Goal: Check status: Check status

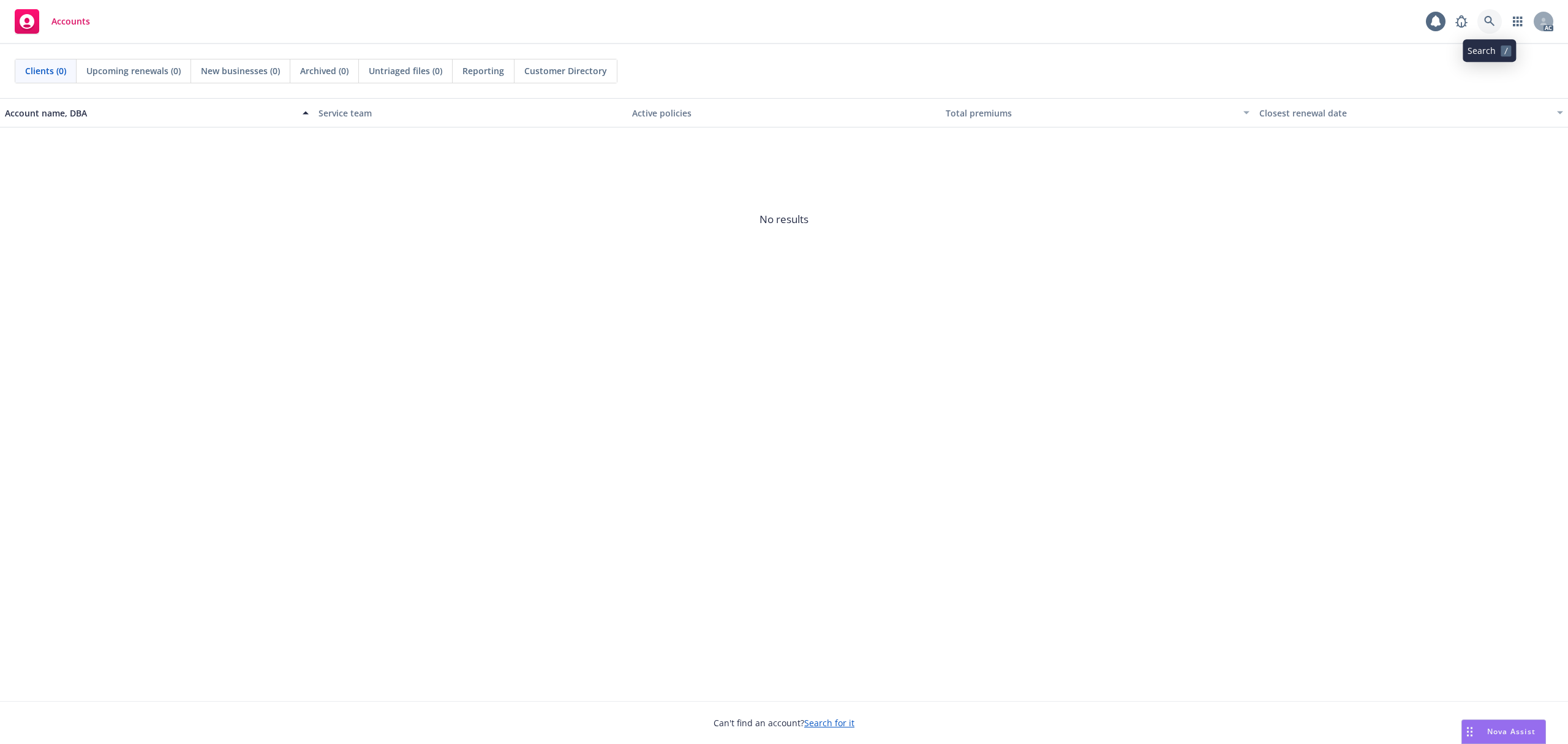
click at [1491, 20] on icon at bounding box center [1488, 21] width 11 height 11
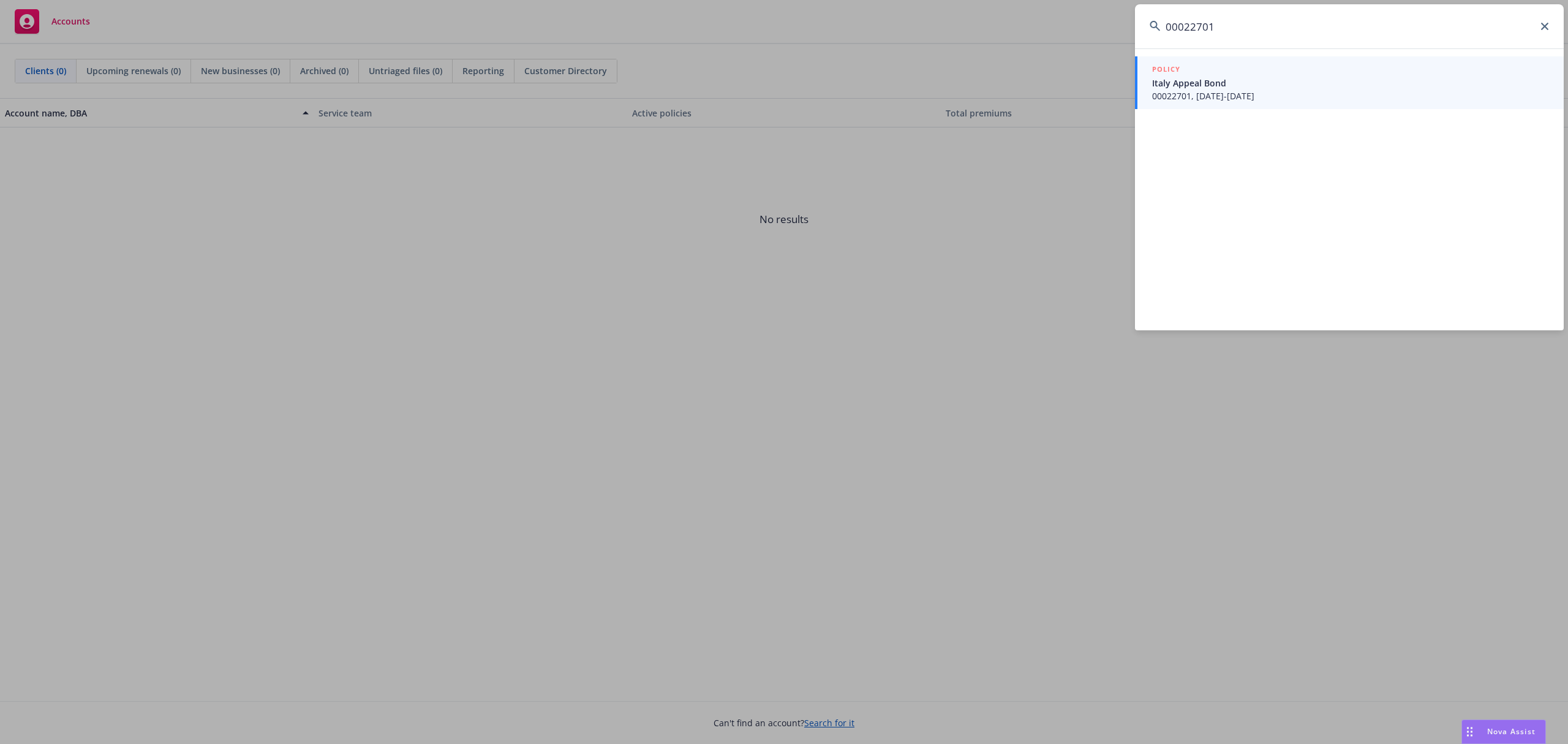
type input "00022701"
click at [1254, 88] on span "Italy Appeal Bond" at bounding box center [1351, 83] width 397 height 13
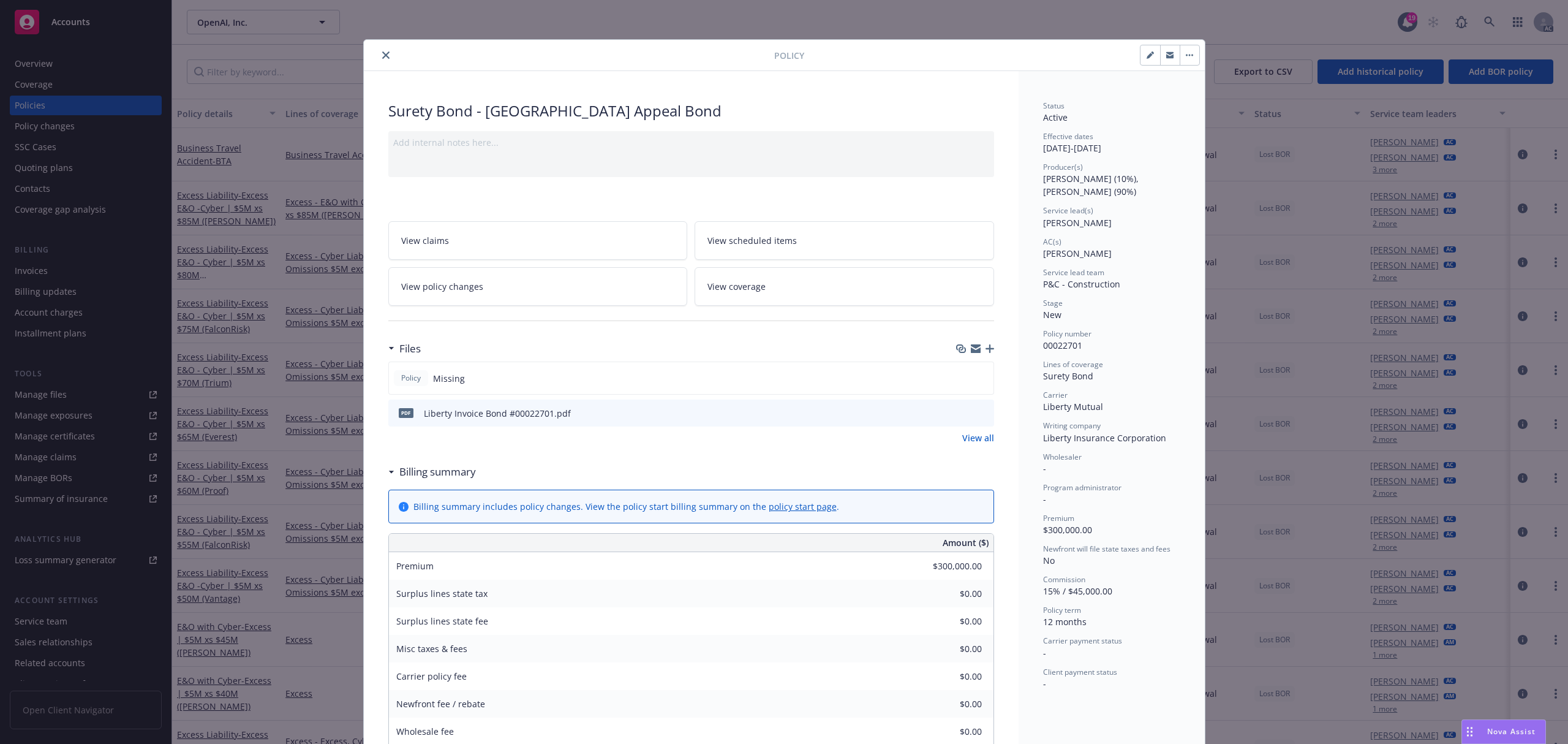
click at [1147, 59] on icon "button" at bounding box center [1150, 56] width 7 height 7
select select "NEW"
select select "12"
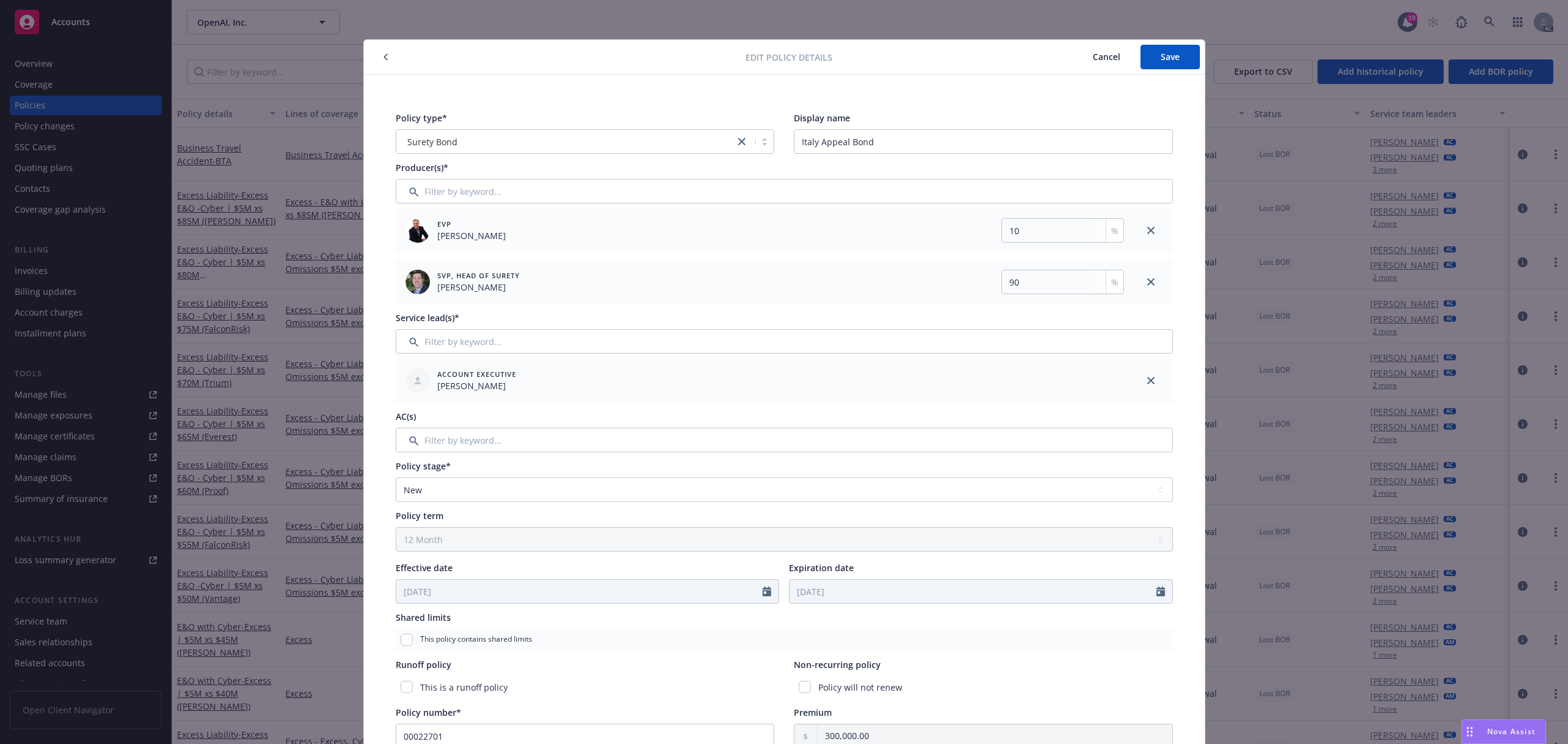
click at [1093, 57] on span "Cancel" at bounding box center [1107, 56] width 28 height 11
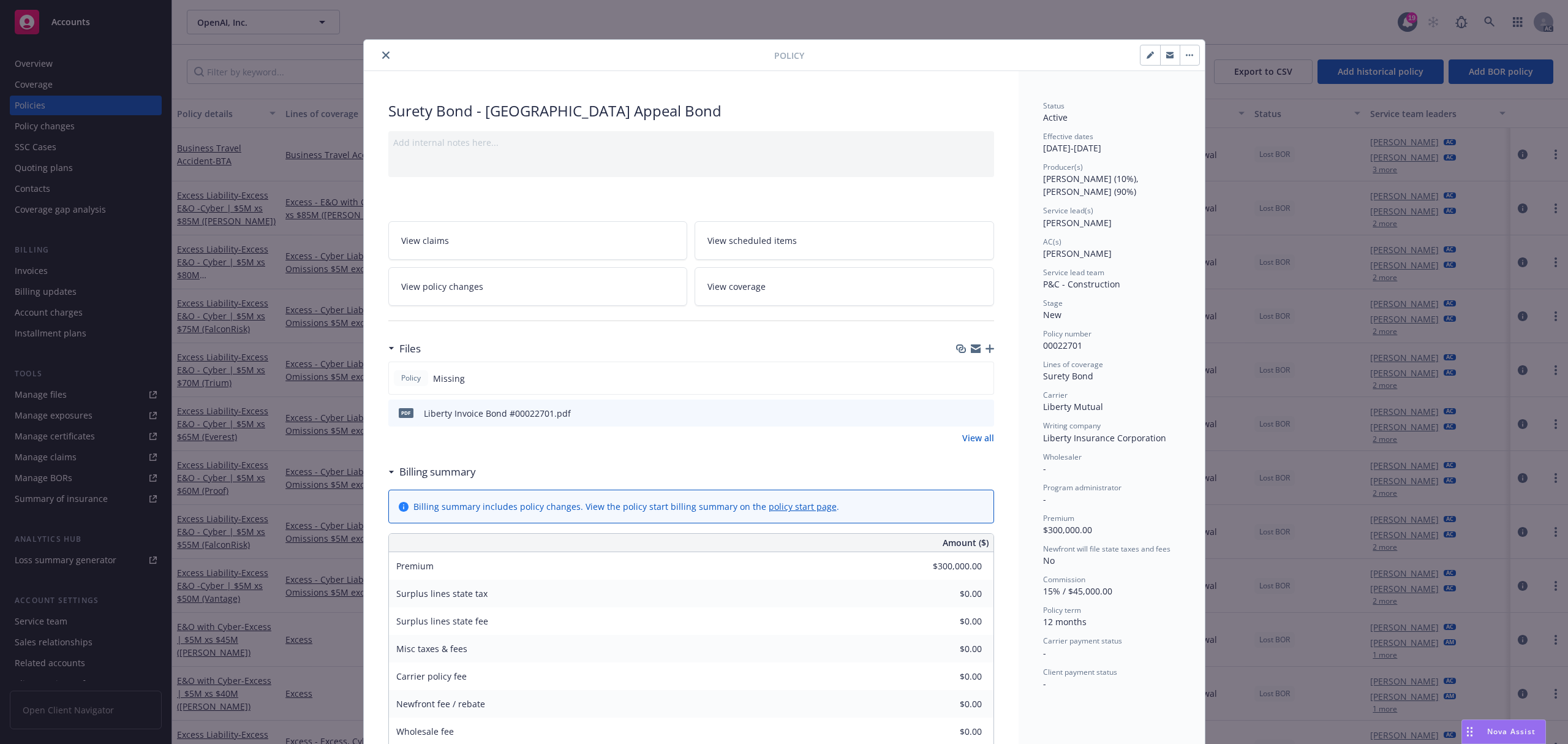
click at [382, 52] on icon "close" at bounding box center [386, 55] width 7 height 7
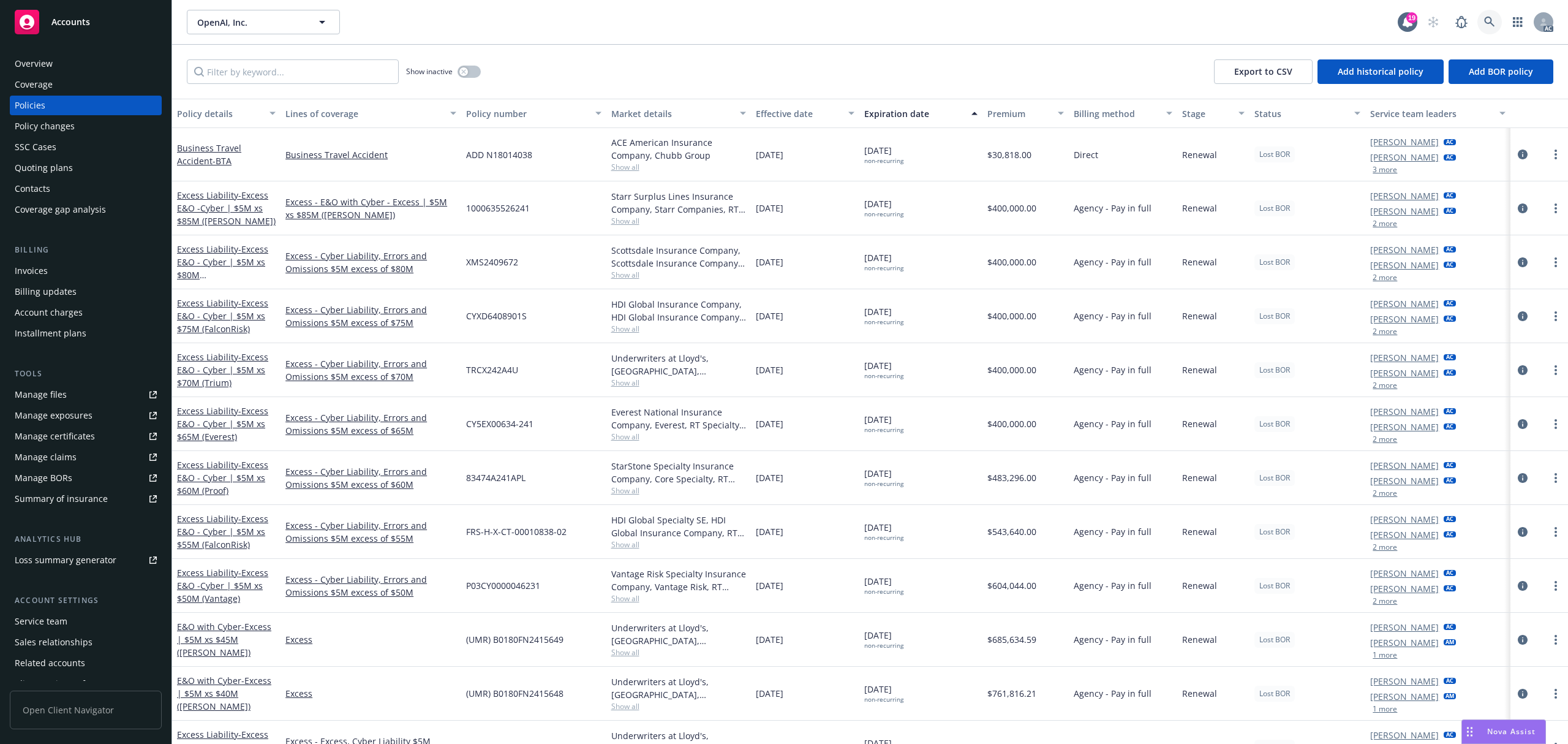
click at [1496, 25] on link at bounding box center [1489, 22] width 24 height 24
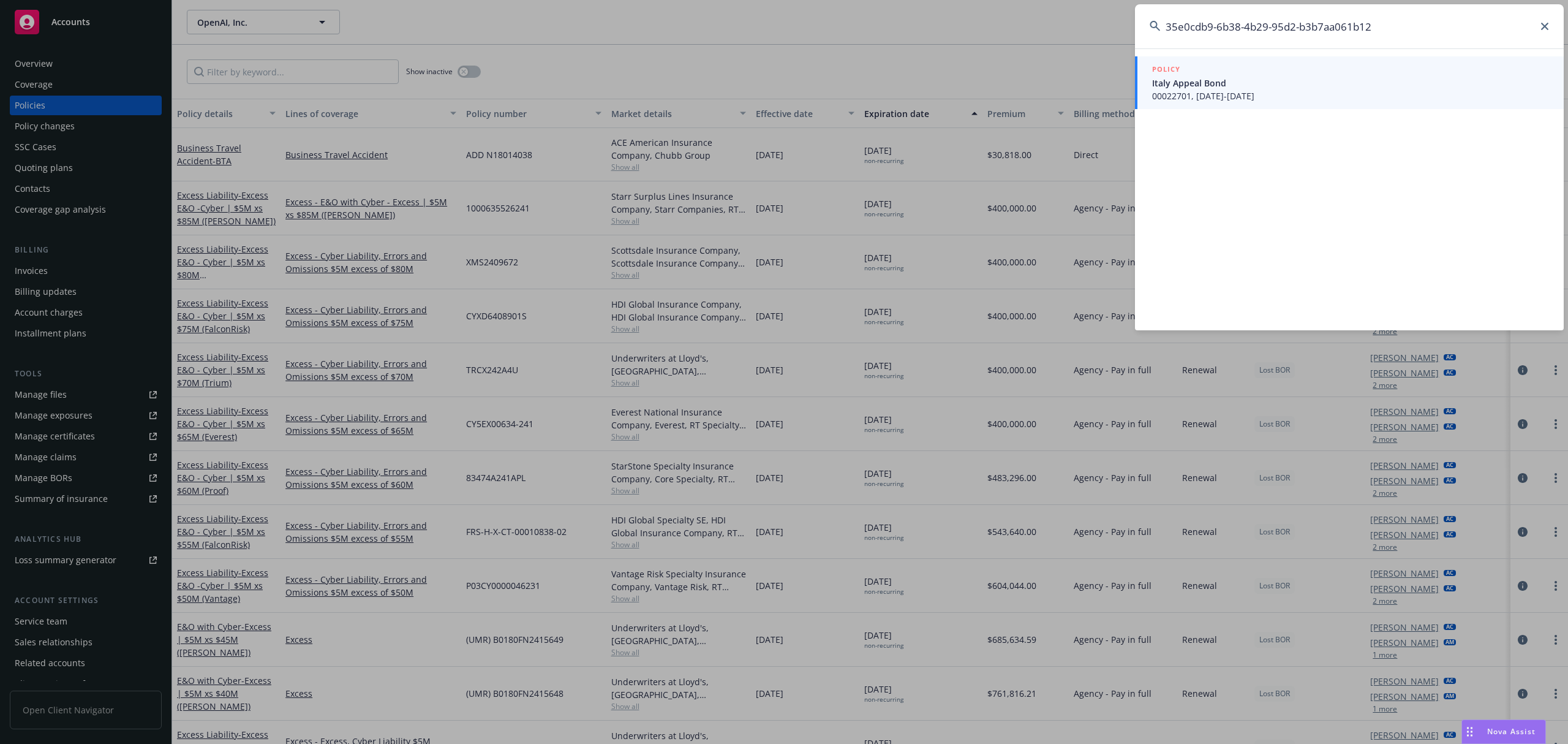
type input "35e0cdb9-6b38-4b29-95d2-b3b7aa061b12"
click at [1277, 90] on span "00022701, [DATE]-[DATE]" at bounding box center [1351, 96] width 397 height 13
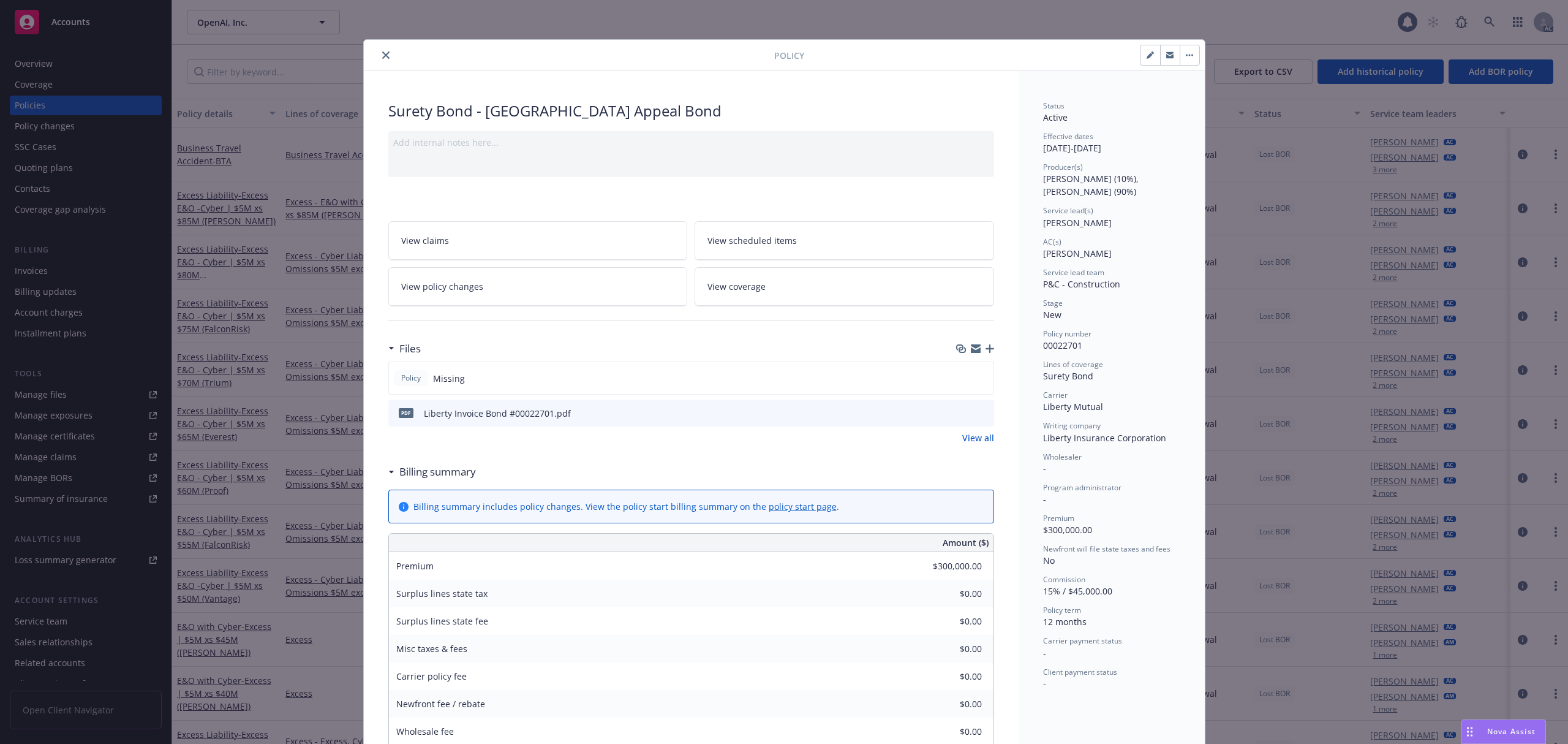
scroll to position [37, 0]
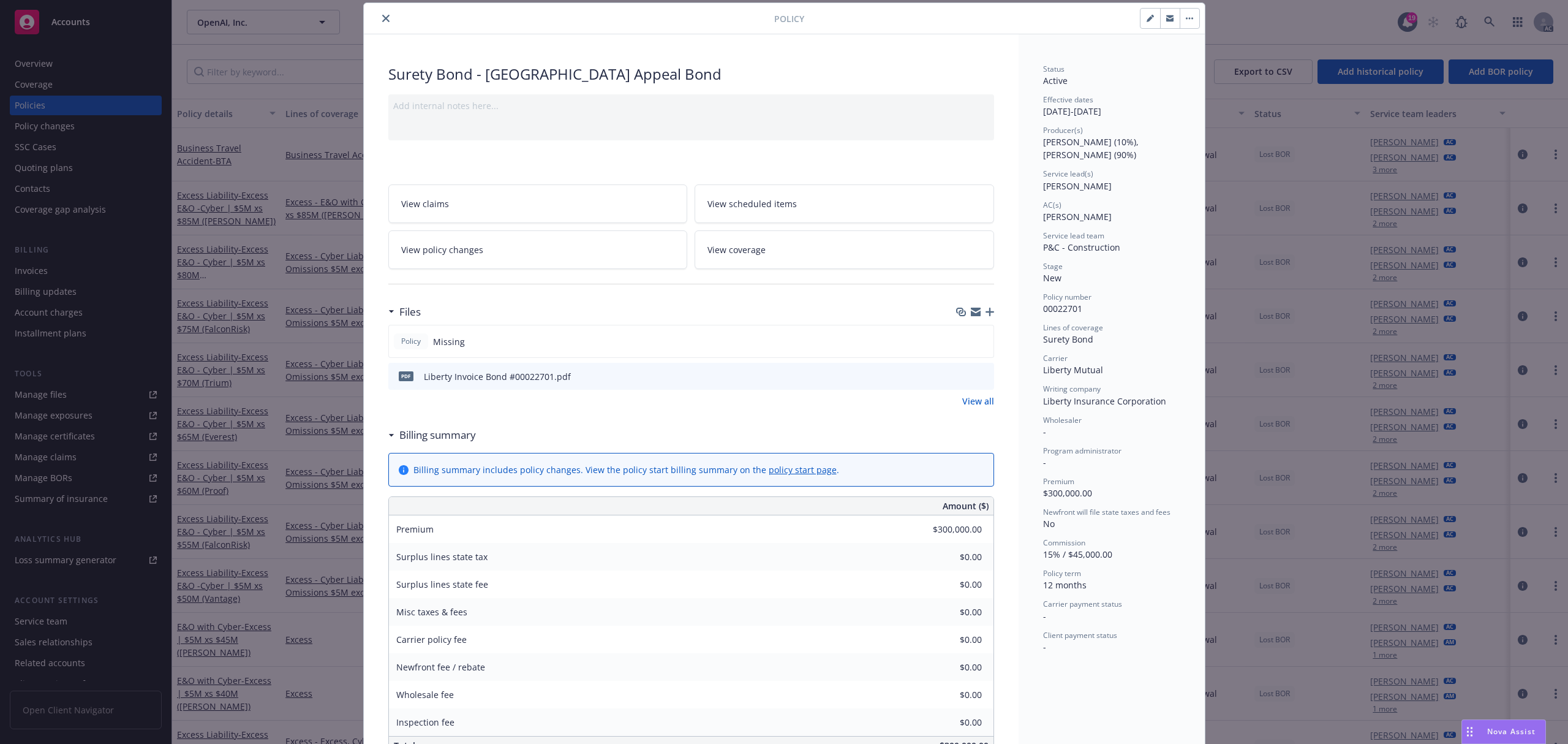
click at [382, 21] on icon "close" at bounding box center [386, 18] width 7 height 7
